Goal: Information Seeking & Learning: Learn about a topic

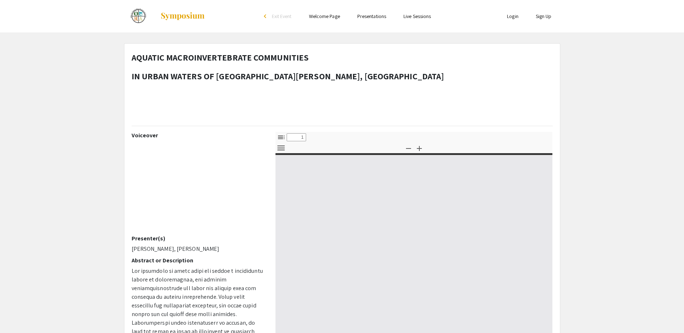
select select "custom"
type input "0"
select select "custom"
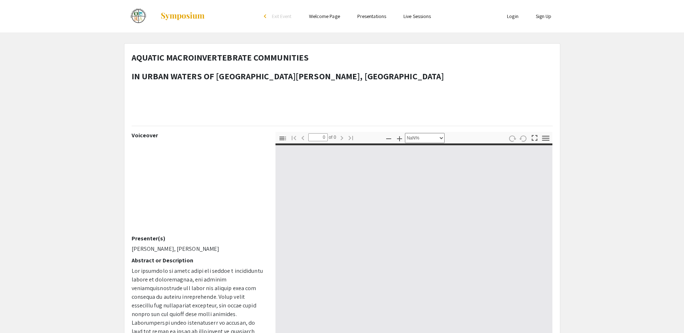
type input "1"
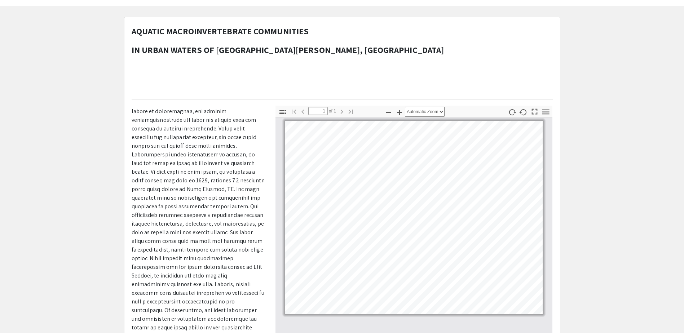
scroll to position [62, 0]
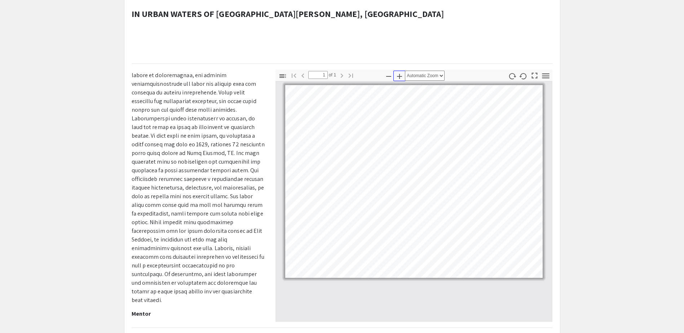
click at [401, 76] on icon "button" at bounding box center [399, 76] width 9 height 9
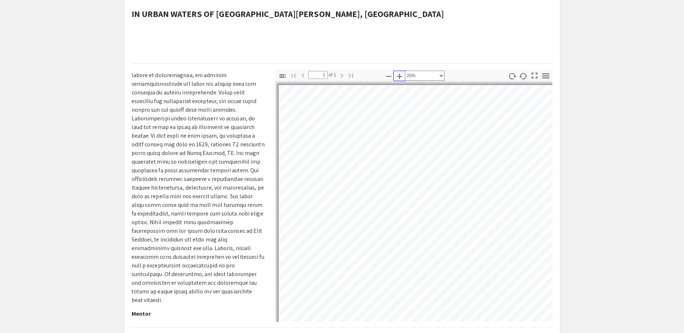
click at [400, 76] on icon "button" at bounding box center [399, 76] width 5 height 5
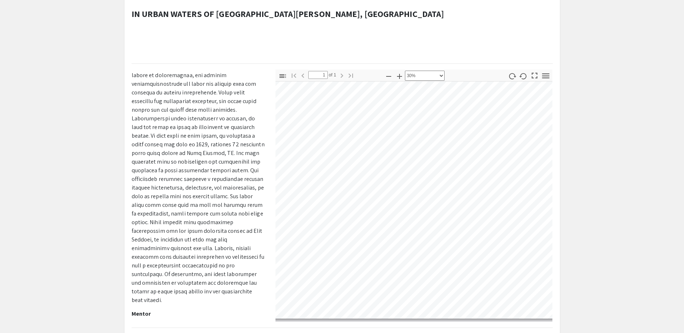
scroll to position [145, 66]
click at [400, 75] on icon "button" at bounding box center [399, 76] width 9 height 9
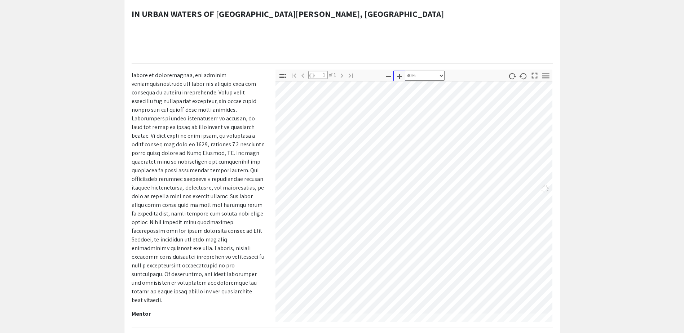
scroll to position [192, 87]
click at [399, 76] on icon "button" at bounding box center [399, 76] width 5 height 5
select select "0.5"
click at [423, 69] on div "AQUATIC MACROINVERTEBRATE COMMUNITIES IN URBAN WATERS OF [GEOGRAPHIC_DATA][PERS…" at bounding box center [341, 191] width 435 height 420
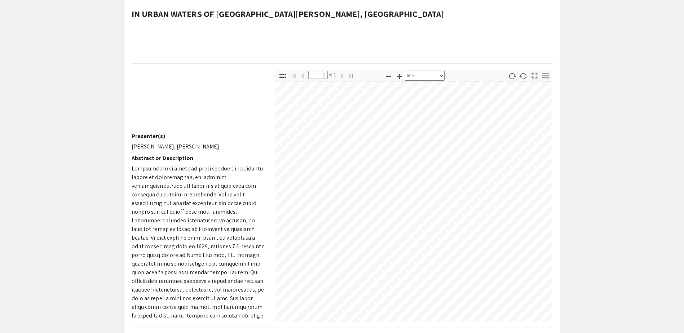
scroll to position [0, 0]
